Goal: Information Seeking & Learning: Learn about a topic

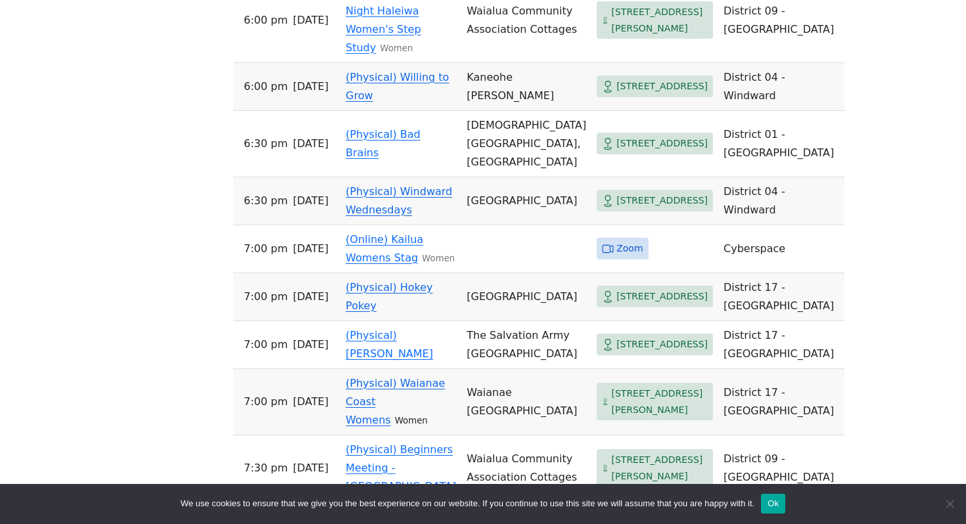
scroll to position [1379, 0]
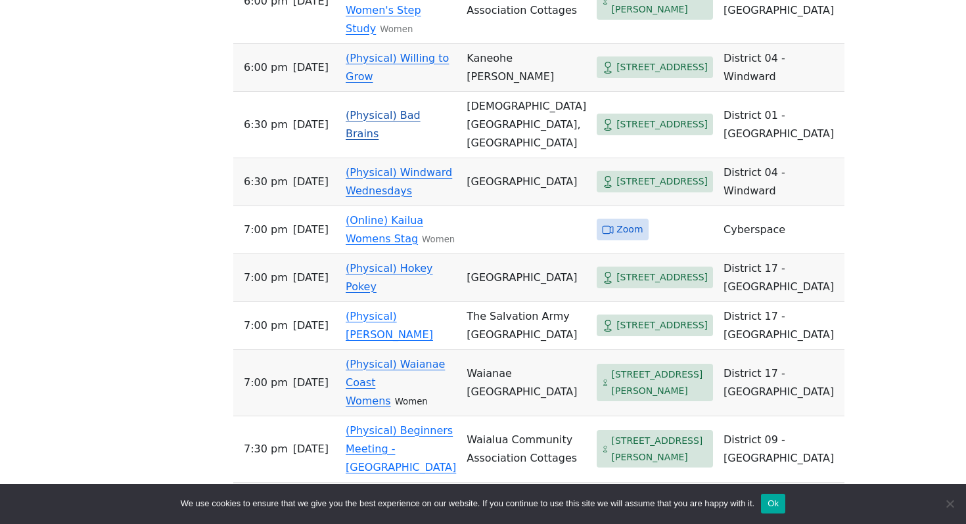
click at [420, 140] on link "(Physical) Bad Brains" at bounding box center [382, 124] width 75 height 31
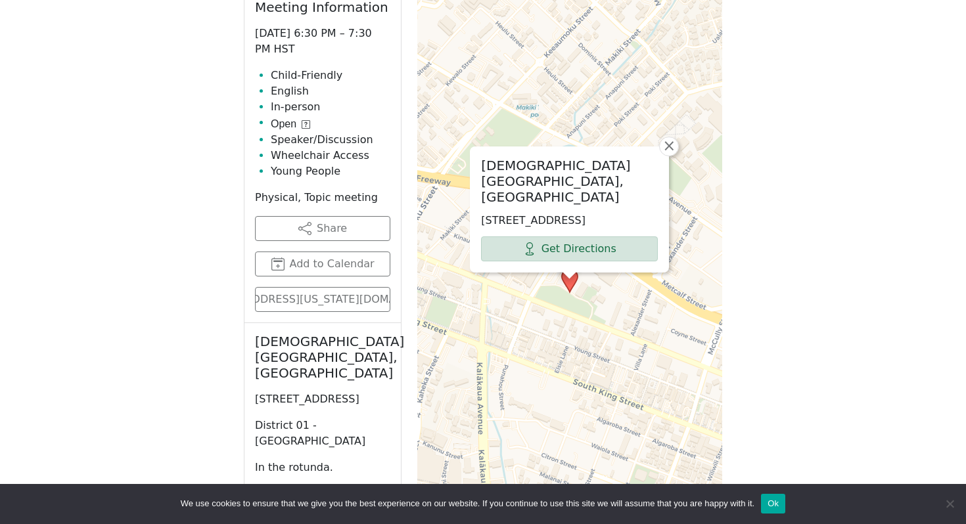
scroll to position [683, 0]
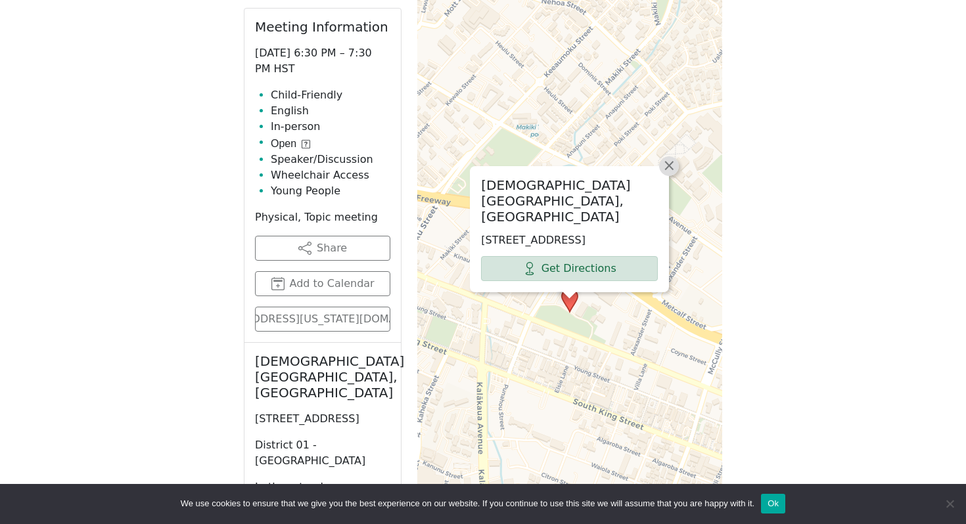
click at [671, 171] on span "×" at bounding box center [668, 166] width 13 height 16
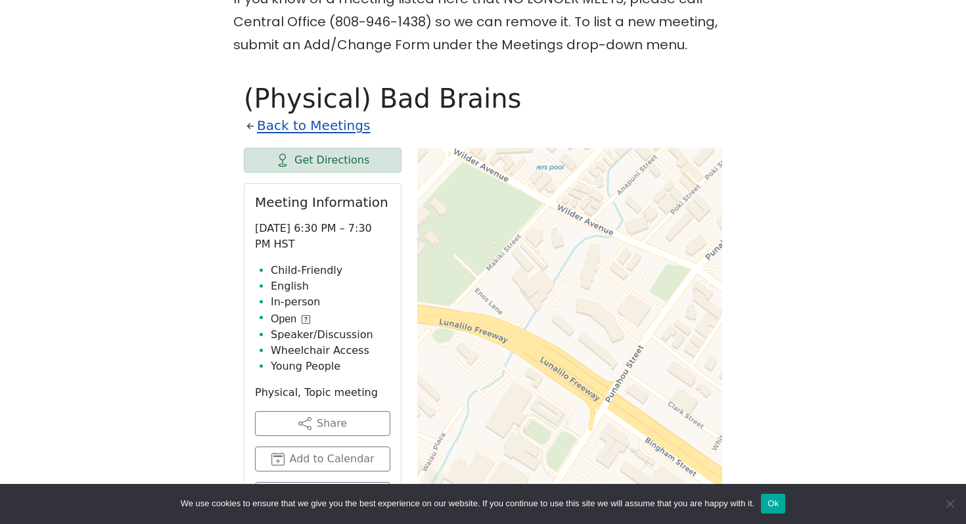
scroll to position [368, 0]
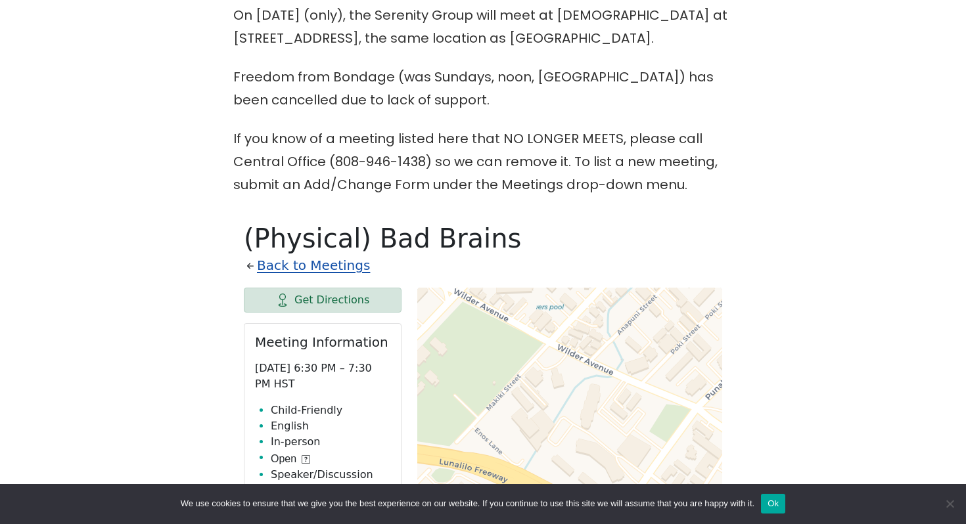
click at [311, 266] on link "Back to Meetings" at bounding box center [313, 265] width 113 height 23
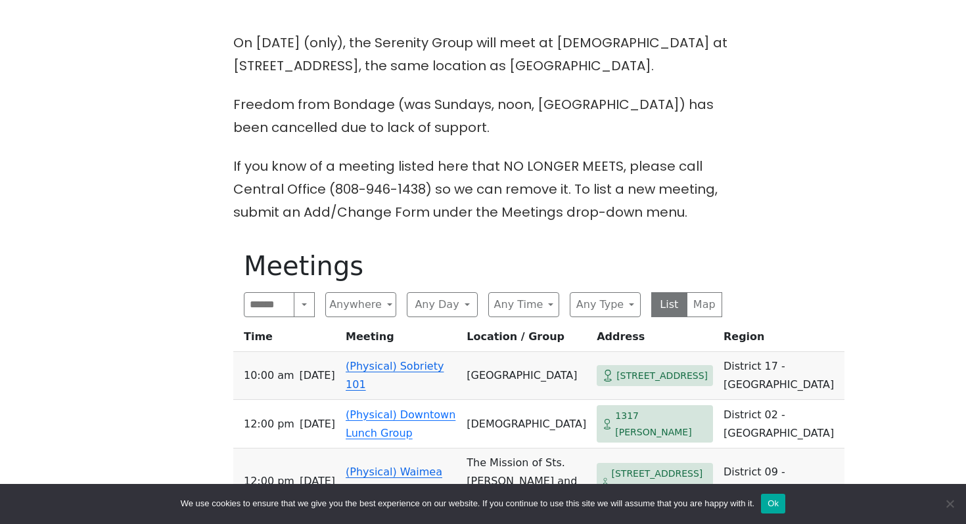
scroll to position [372, 0]
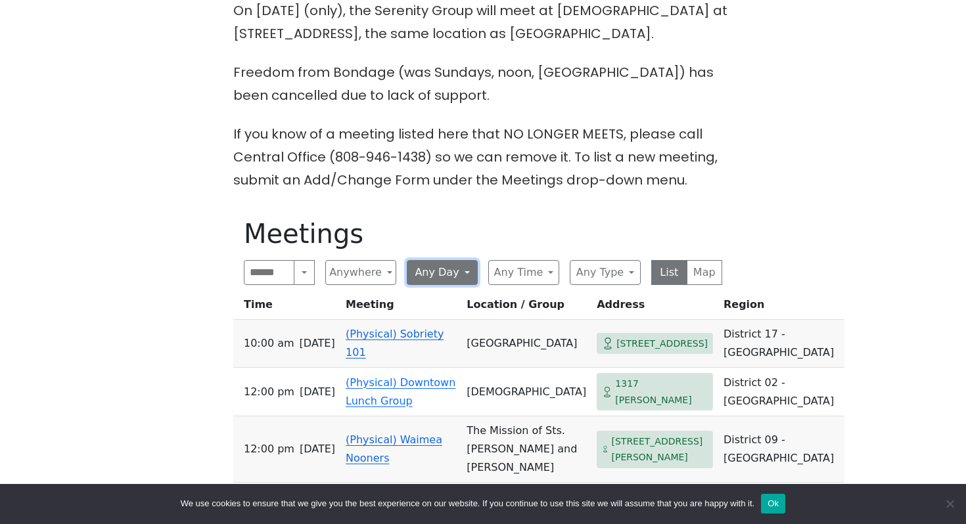
click at [454, 271] on button "Any Day" at bounding box center [442, 272] width 71 height 25
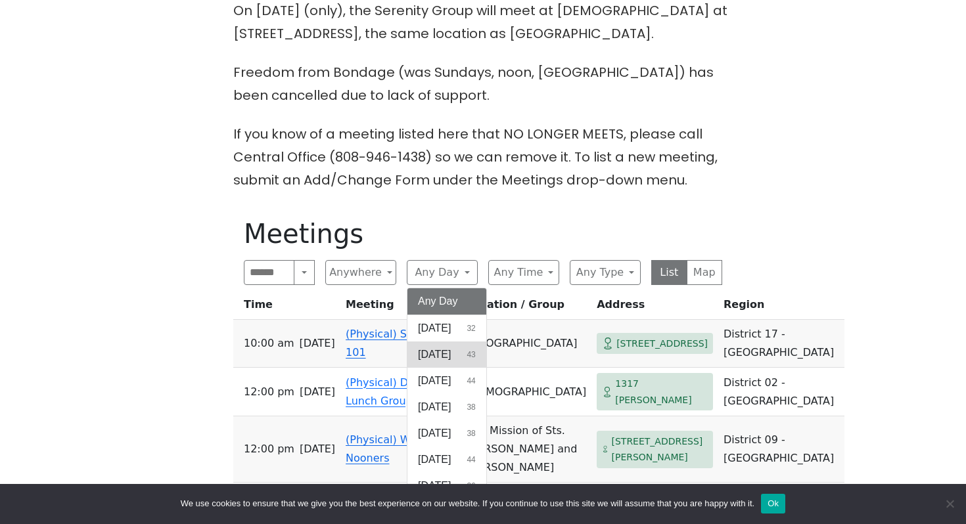
click at [447, 353] on span "[DATE]" at bounding box center [434, 355] width 33 height 16
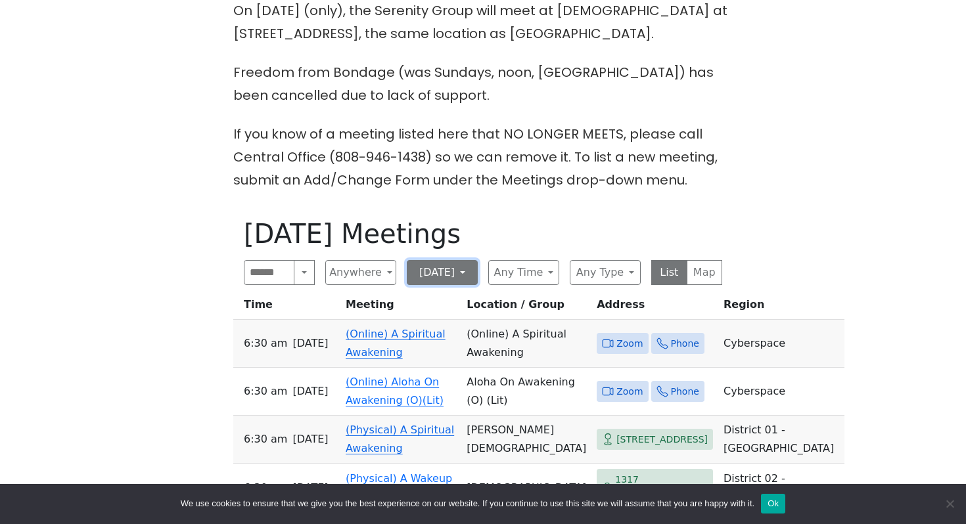
click at [445, 282] on button "[DATE]" at bounding box center [442, 272] width 71 height 25
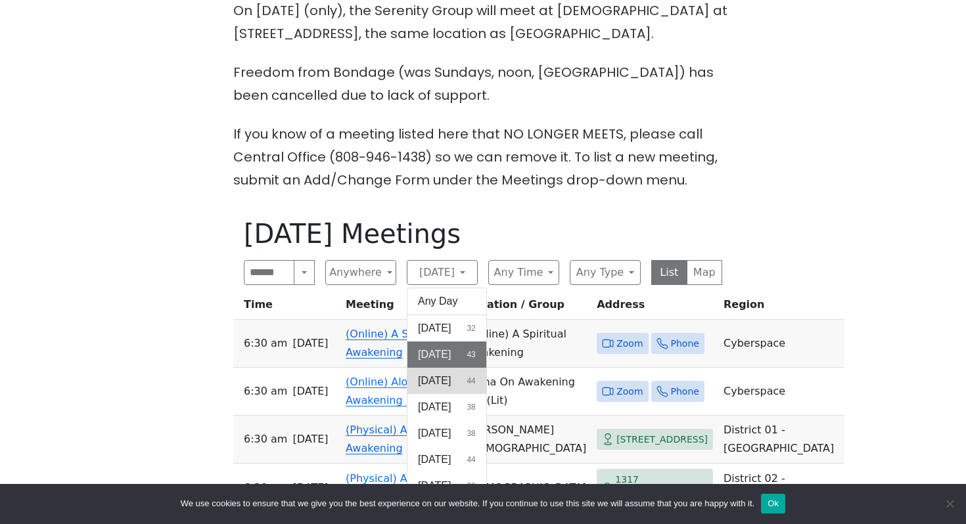
click at [451, 382] on span "[DATE]" at bounding box center [434, 381] width 33 height 16
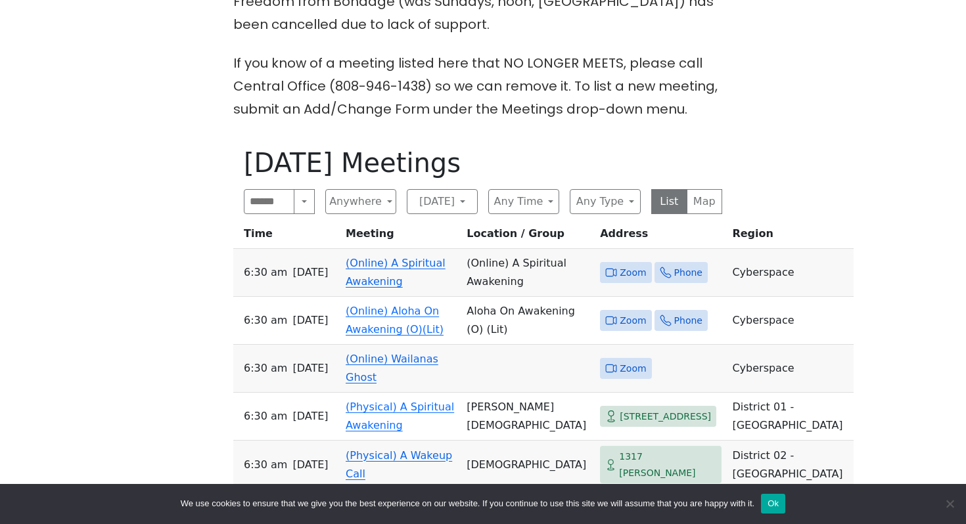
scroll to position [474, 0]
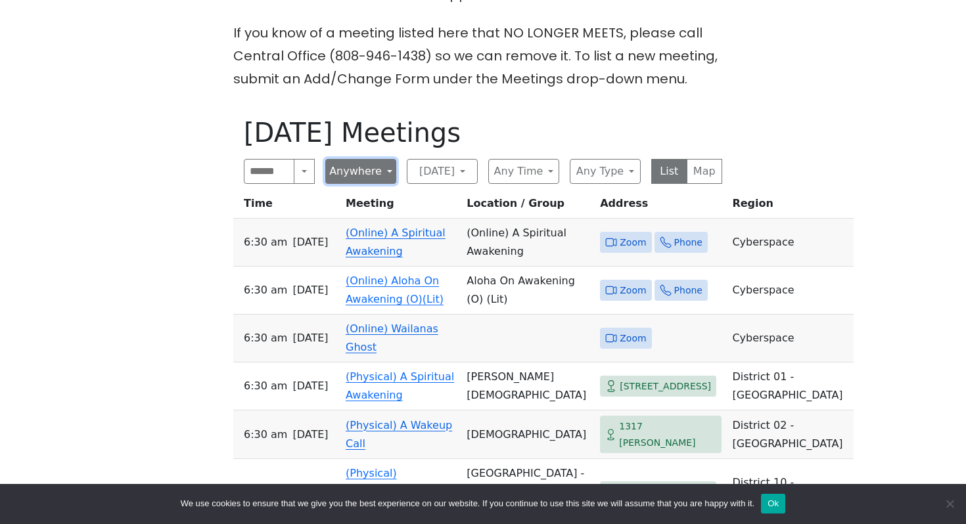
click at [345, 172] on button "Anywhere" at bounding box center [360, 171] width 71 height 25
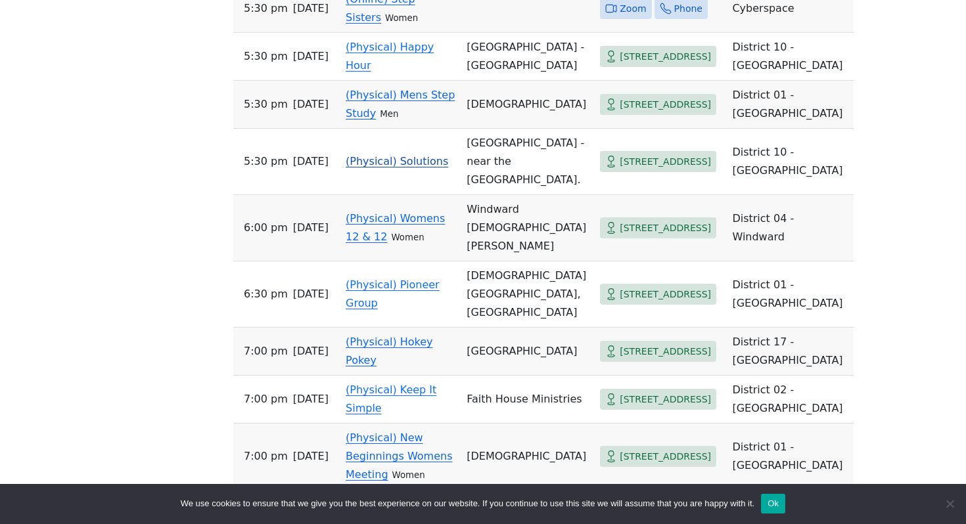
scroll to position [1694, 0]
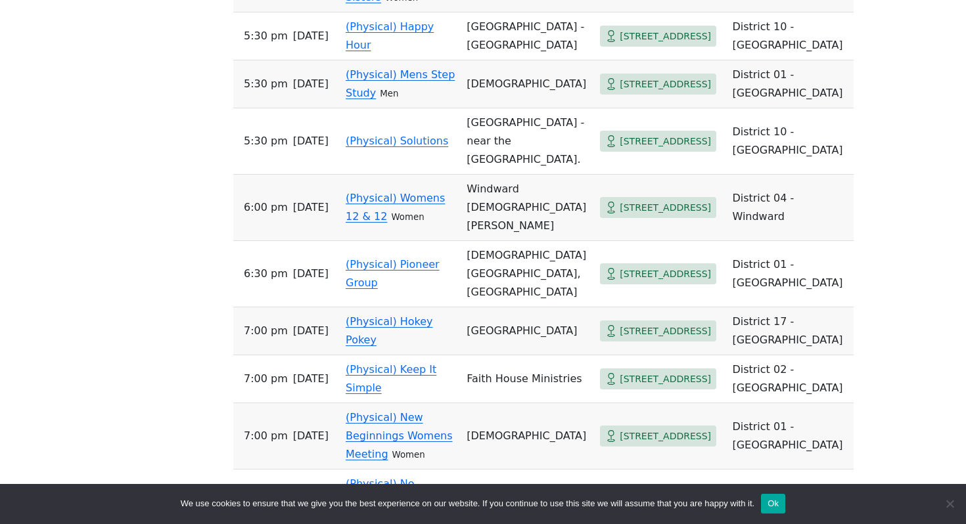
click at [403, 99] on link "(Physical) Mens Step Study" at bounding box center [399, 83] width 109 height 31
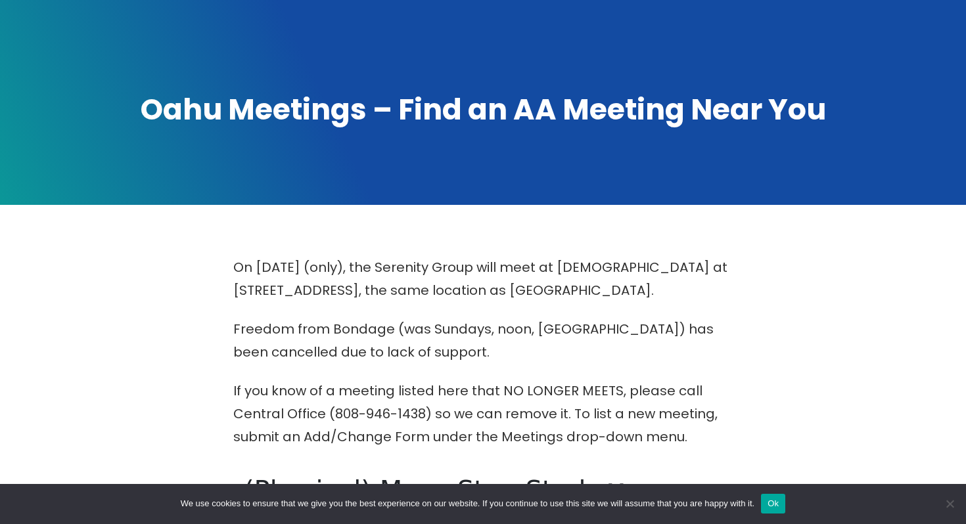
scroll to position [502, 0]
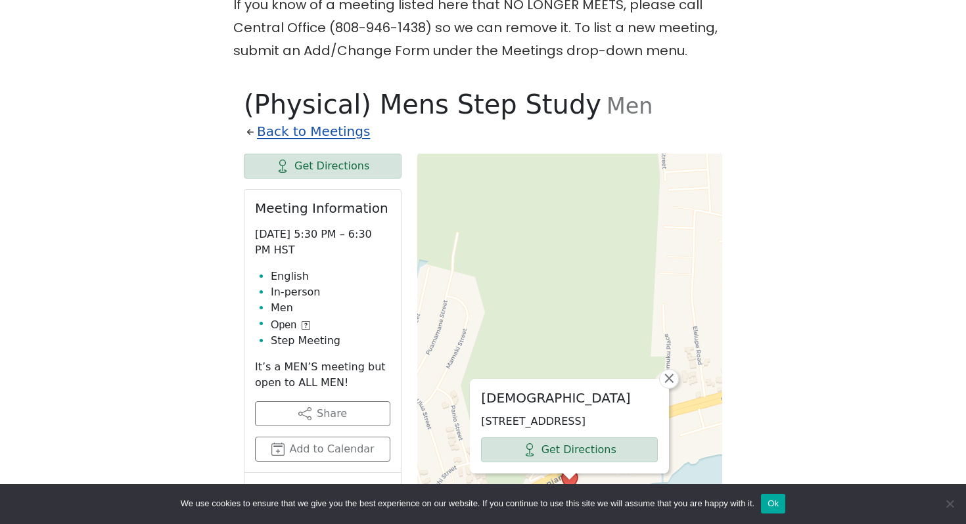
click at [299, 131] on link "Back to Meetings" at bounding box center [313, 131] width 113 height 23
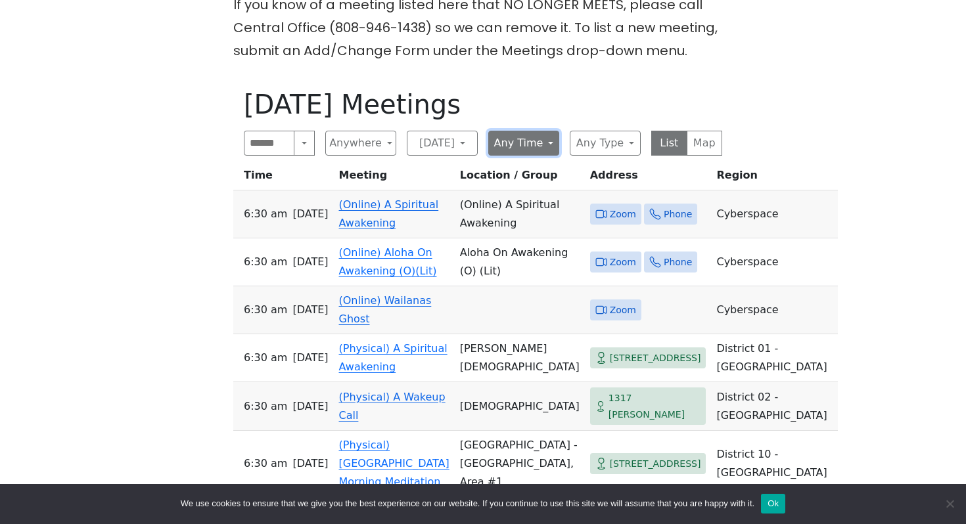
click at [505, 149] on button "Any Time" at bounding box center [523, 143] width 71 height 25
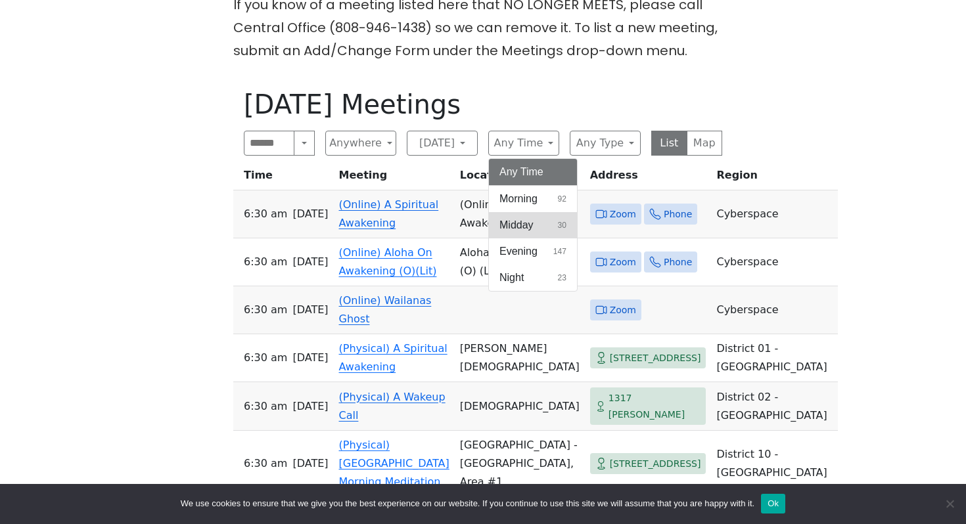
click at [530, 231] on span "Midday" at bounding box center [516, 225] width 34 height 16
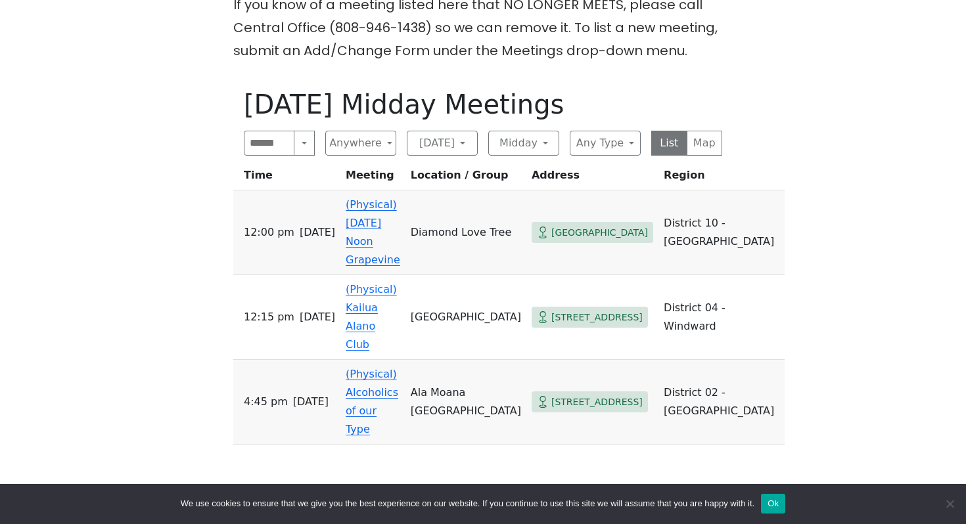
click at [405, 230] on td "(Physical) [DATE] Noon Grapevine" at bounding box center [372, 232] width 65 height 85
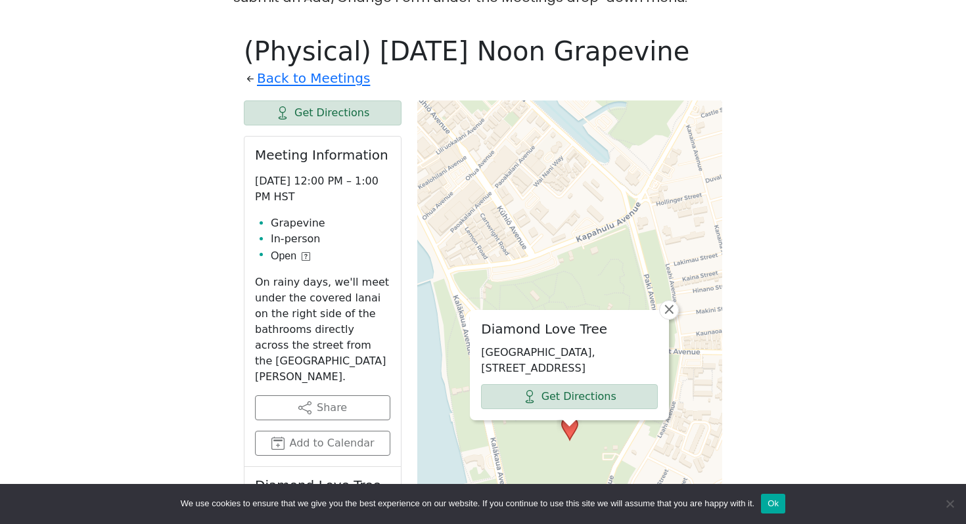
scroll to position [567, 0]
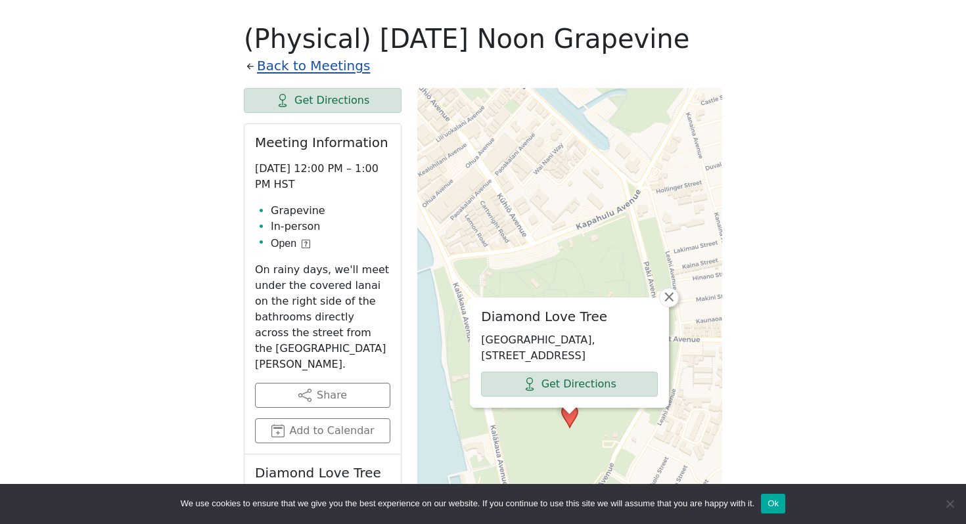
click at [280, 72] on link "Back to Meetings" at bounding box center [313, 66] width 113 height 23
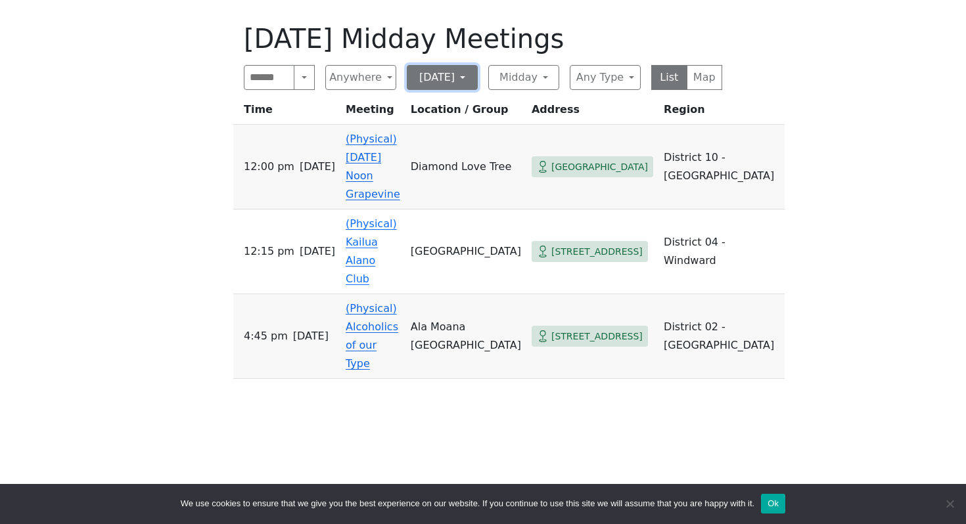
click at [451, 82] on button "[DATE]" at bounding box center [442, 77] width 71 height 25
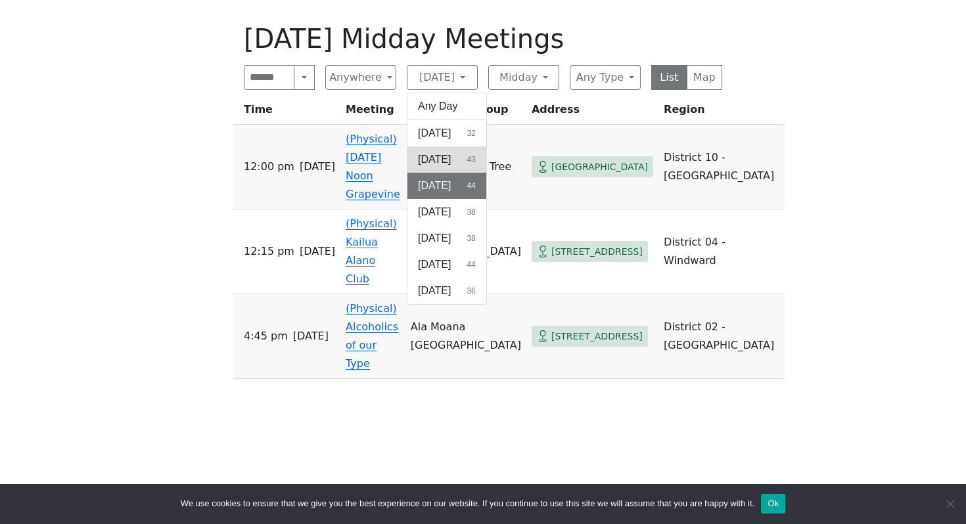
click at [448, 162] on span "[DATE]" at bounding box center [434, 160] width 33 height 16
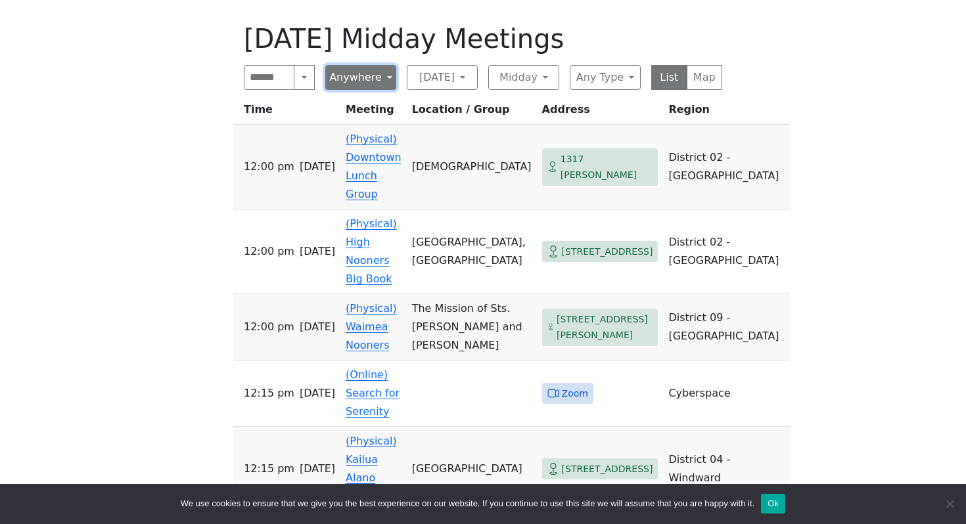
click at [382, 83] on button "Anywhere" at bounding box center [360, 77] width 71 height 25
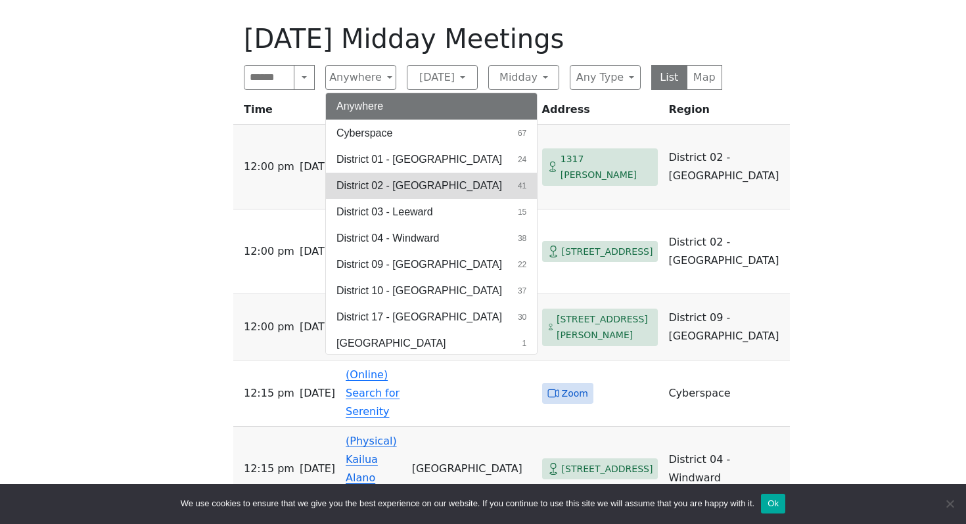
click at [414, 194] on span "District 02 - [GEOGRAPHIC_DATA]" at bounding box center [419, 186] width 166 height 16
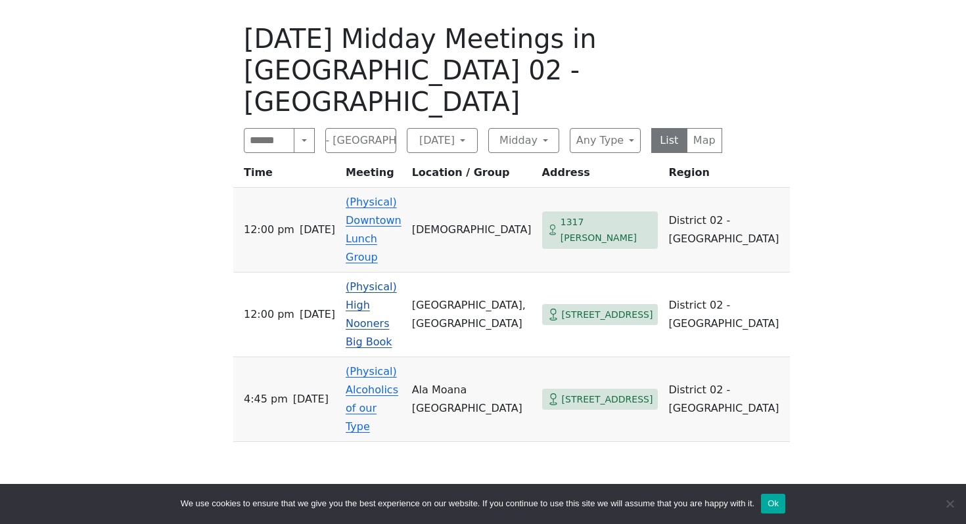
click at [397, 280] on link "(Physical) High Nooners Big Book" at bounding box center [370, 314] width 51 height 68
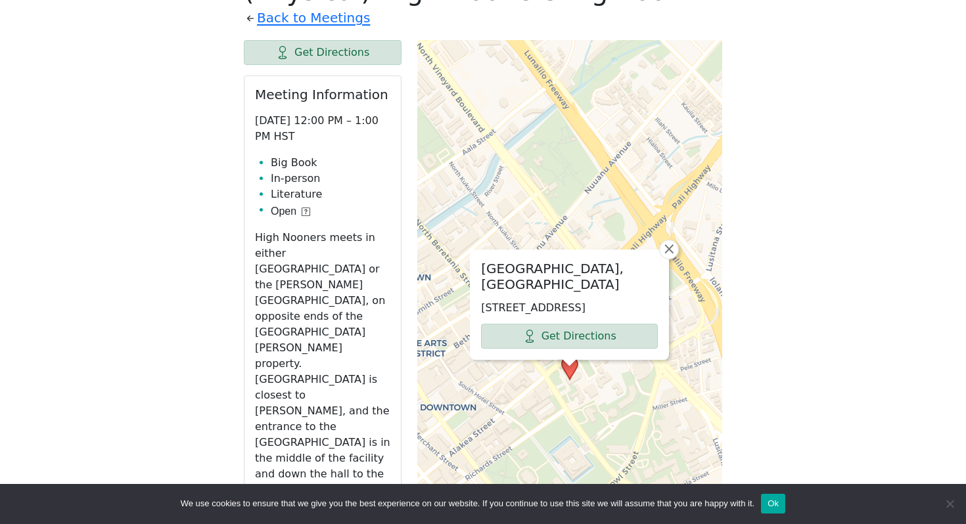
scroll to position [615, 0]
click at [589, 336] on link "Get Directions" at bounding box center [569, 336] width 177 height 25
